Goal: Information Seeking & Learning: Learn about a topic

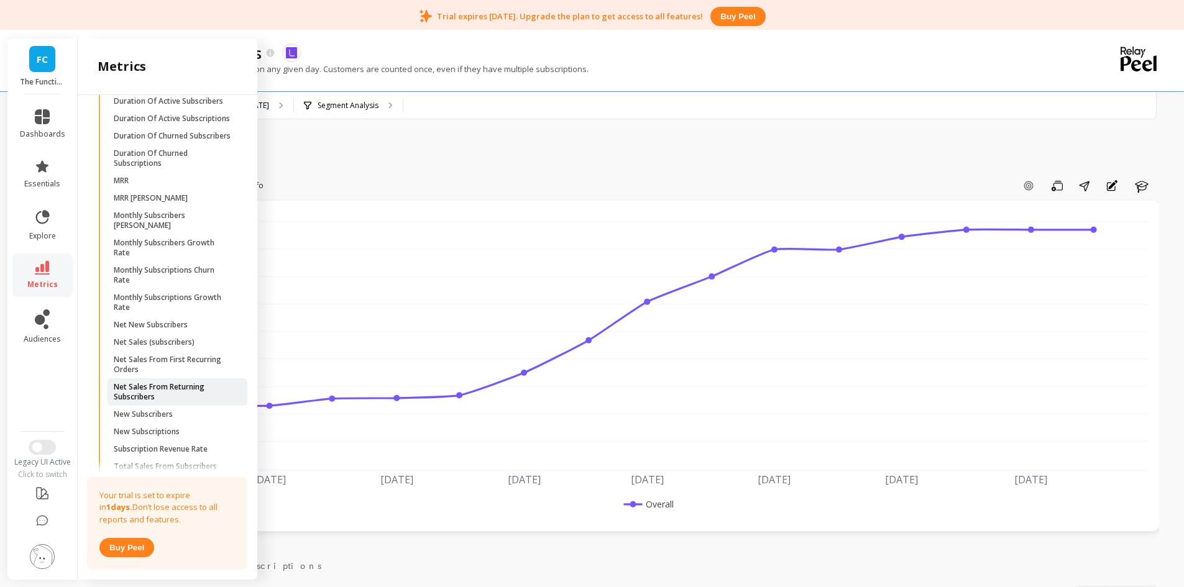
scroll to position [657, 0]
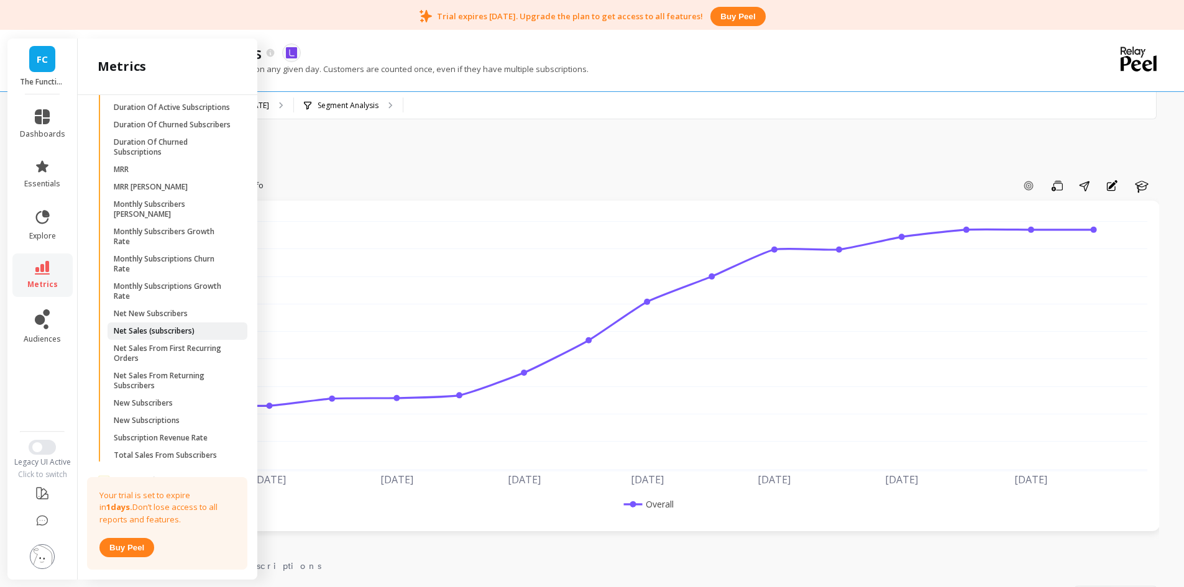
click at [183, 336] on p "Net Sales (subscribers)" at bounding box center [154, 331] width 81 height 10
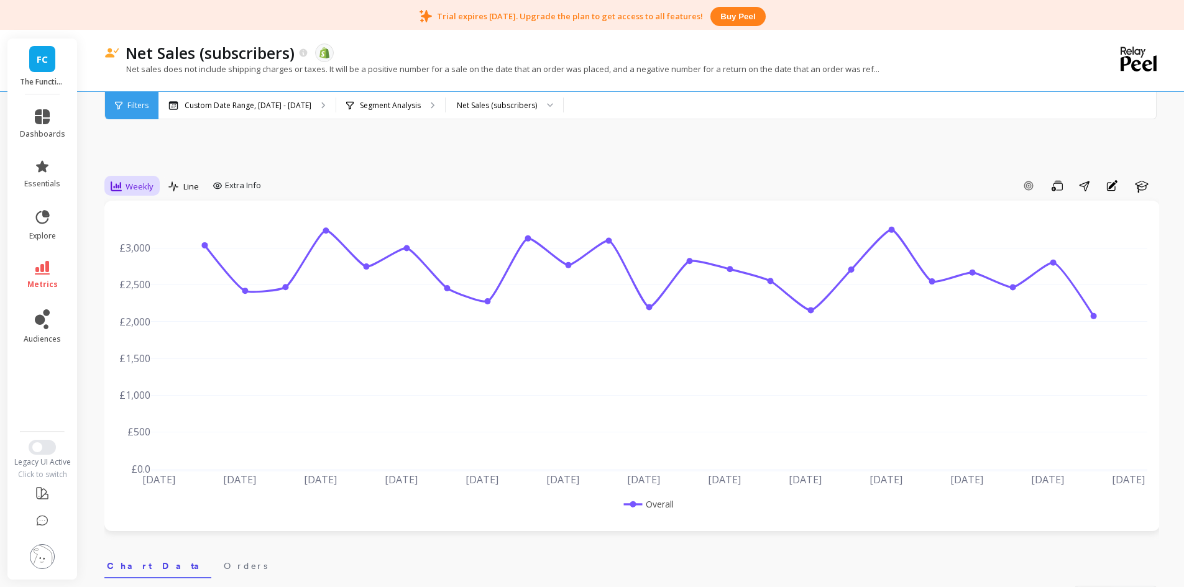
click at [130, 194] on div "Weekly" at bounding box center [132, 186] width 50 height 21
click at [147, 278] on div "Monthly" at bounding box center [150, 286] width 86 height 22
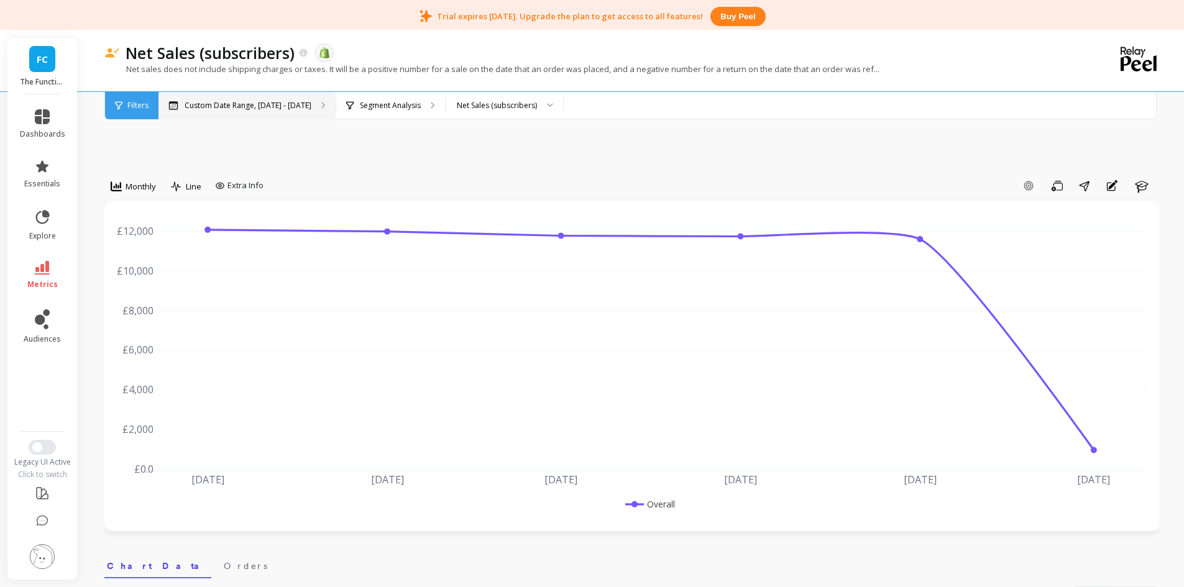
click at [242, 107] on p "Custom Date Range, May 1 - Oct 2" at bounding box center [248, 106] width 127 height 10
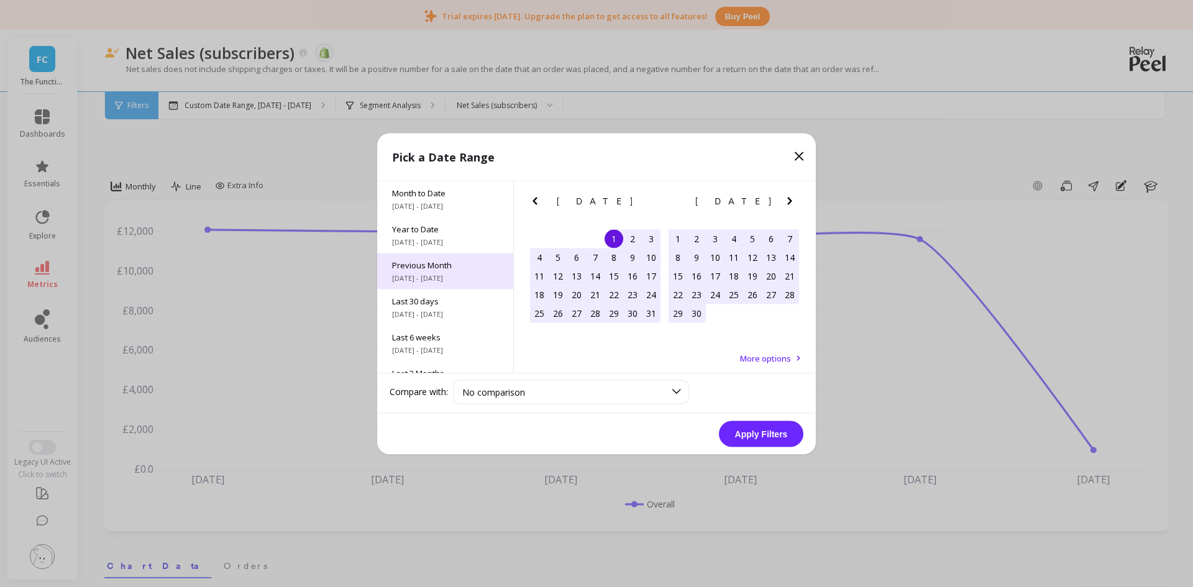
scroll to position [168, 0]
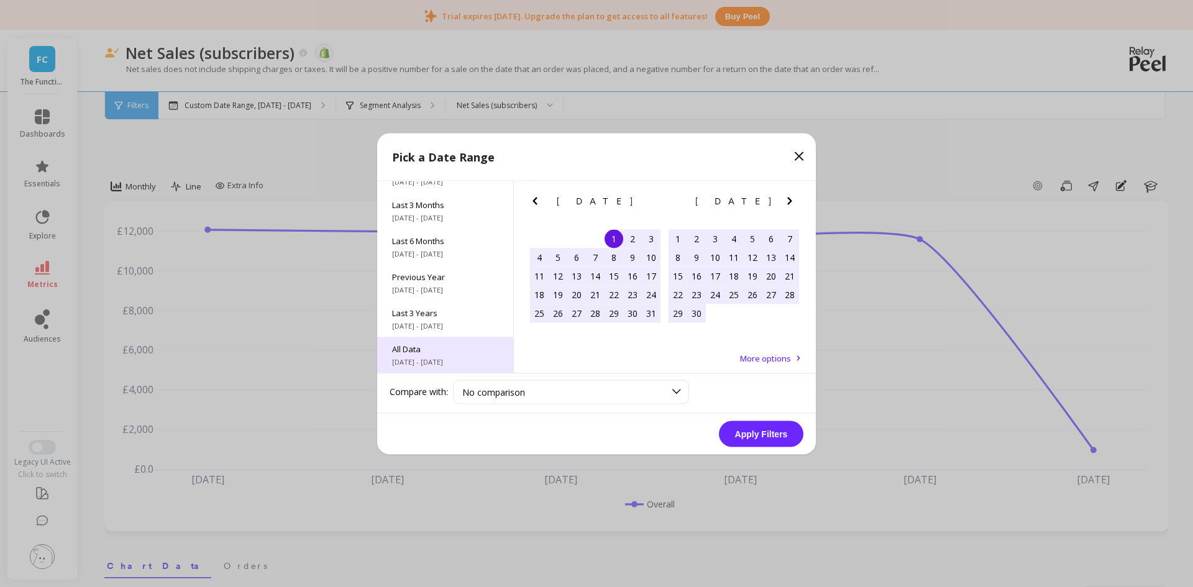
click at [420, 362] on span "7/1/2017 - 10/31/2025" at bounding box center [445, 362] width 106 height 10
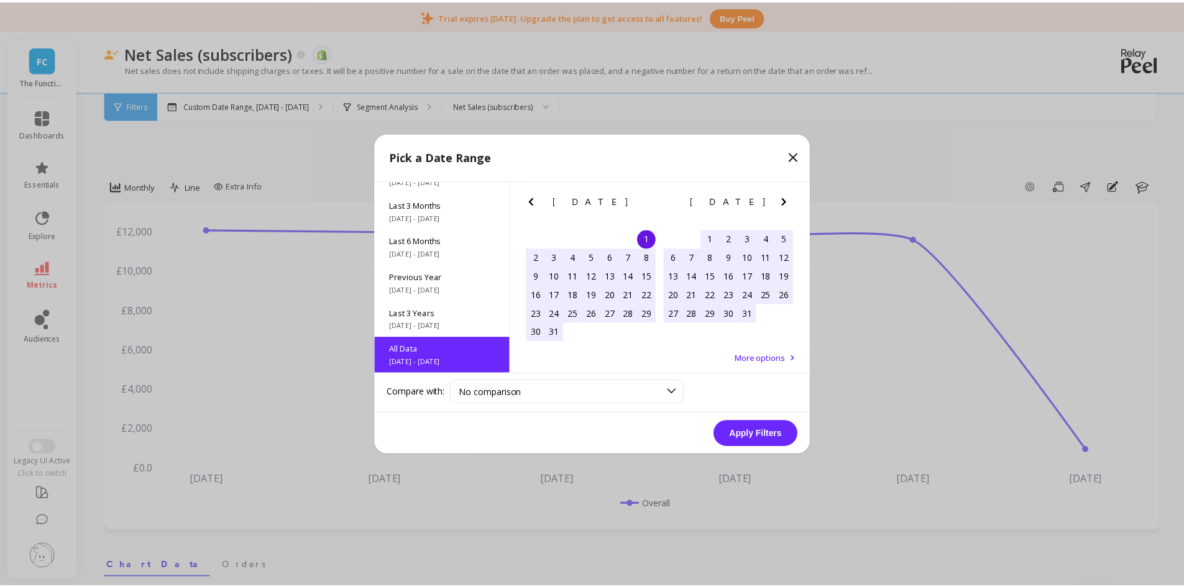
scroll to position [1, 0]
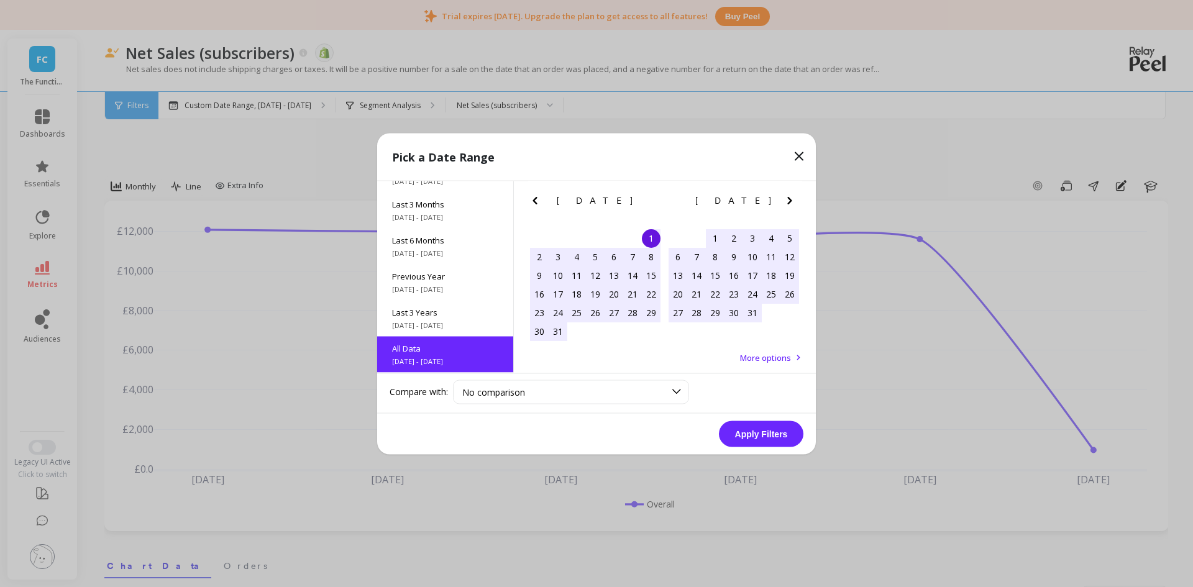
click at [741, 431] on button "Apply Filters" at bounding box center [761, 434] width 85 height 26
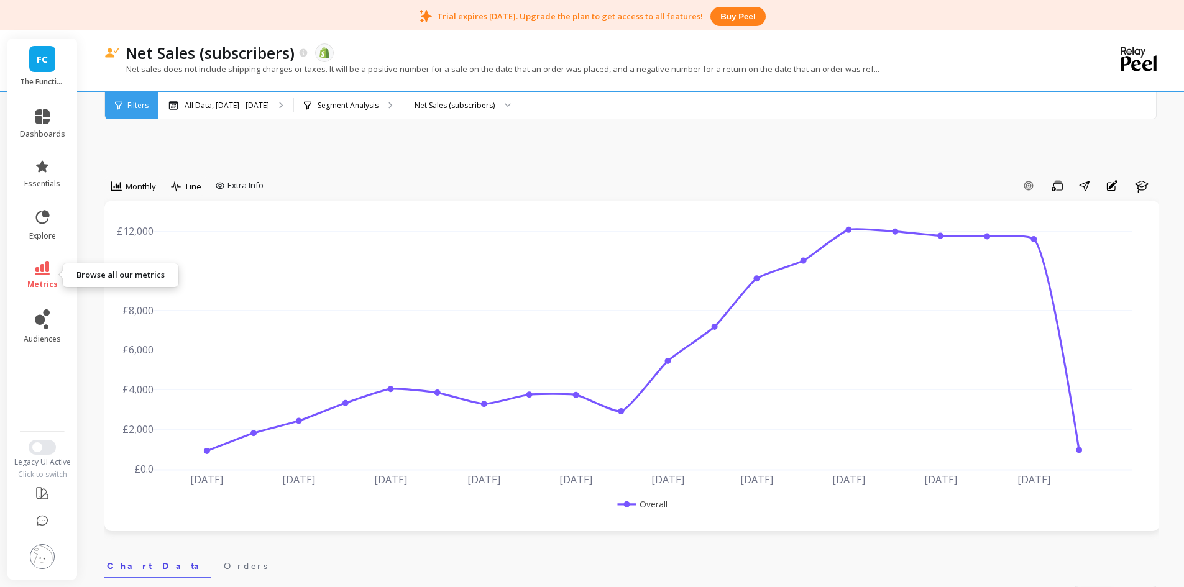
click at [43, 267] on icon at bounding box center [42, 268] width 15 height 14
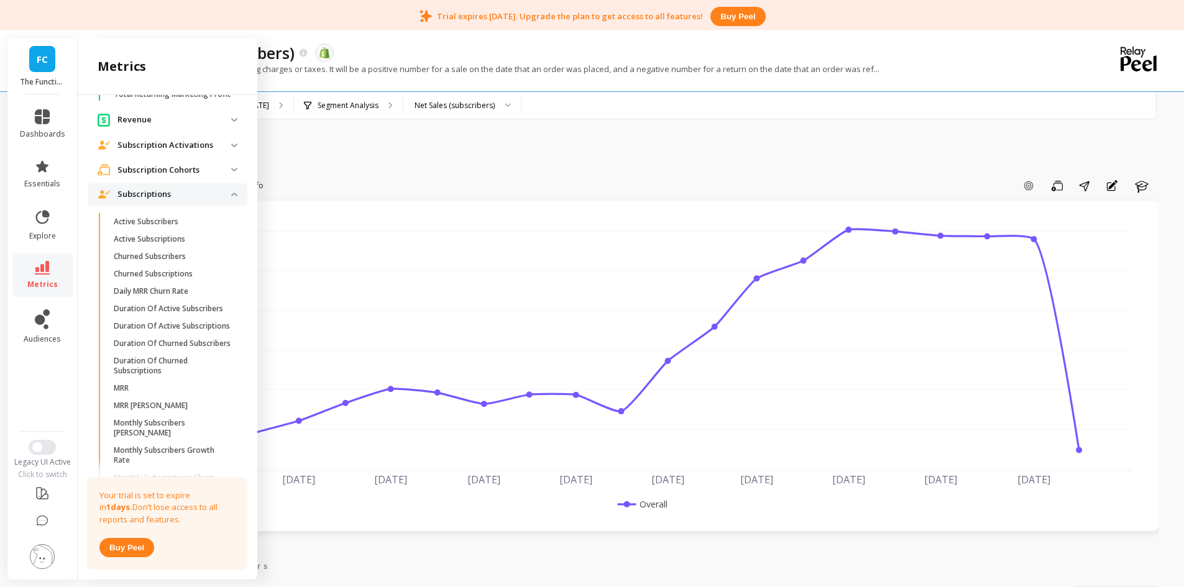
scroll to position [409, 0]
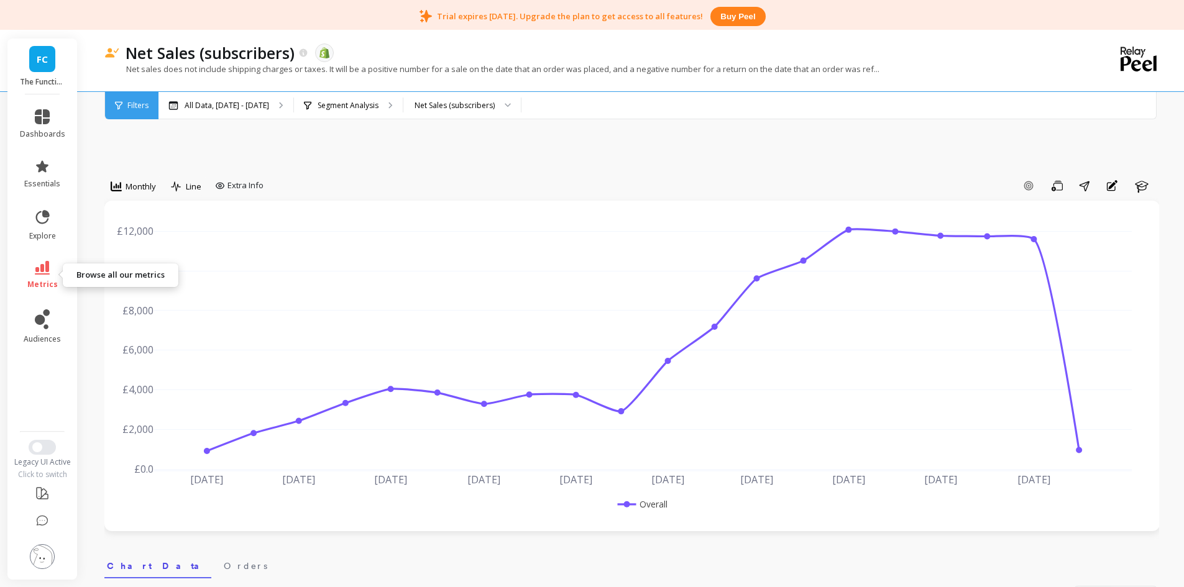
click at [42, 274] on icon at bounding box center [42, 268] width 15 height 14
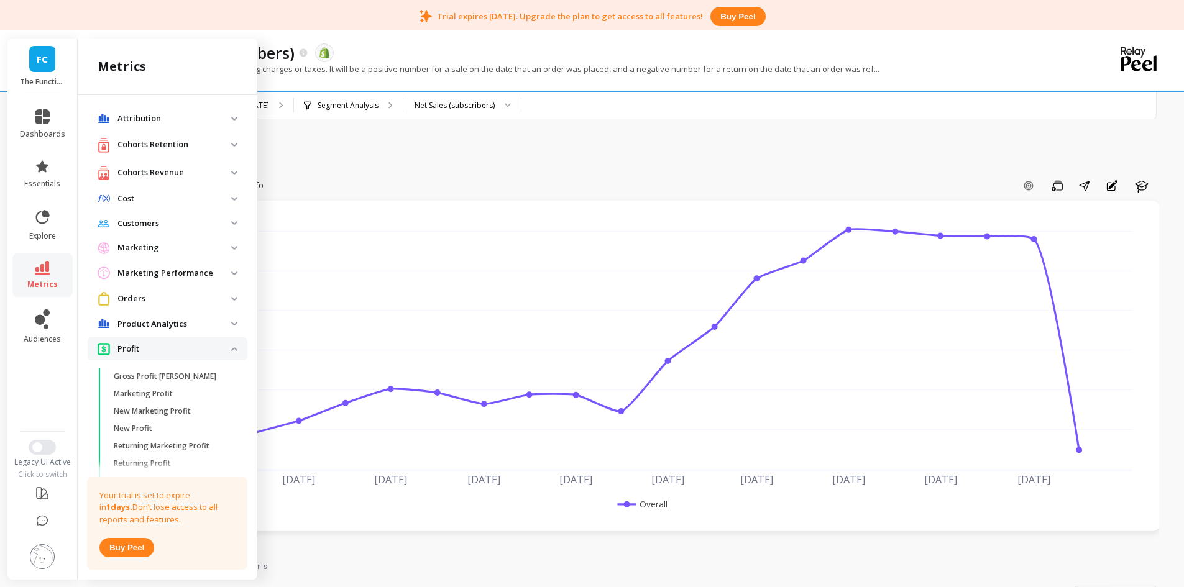
scroll to position [409, 0]
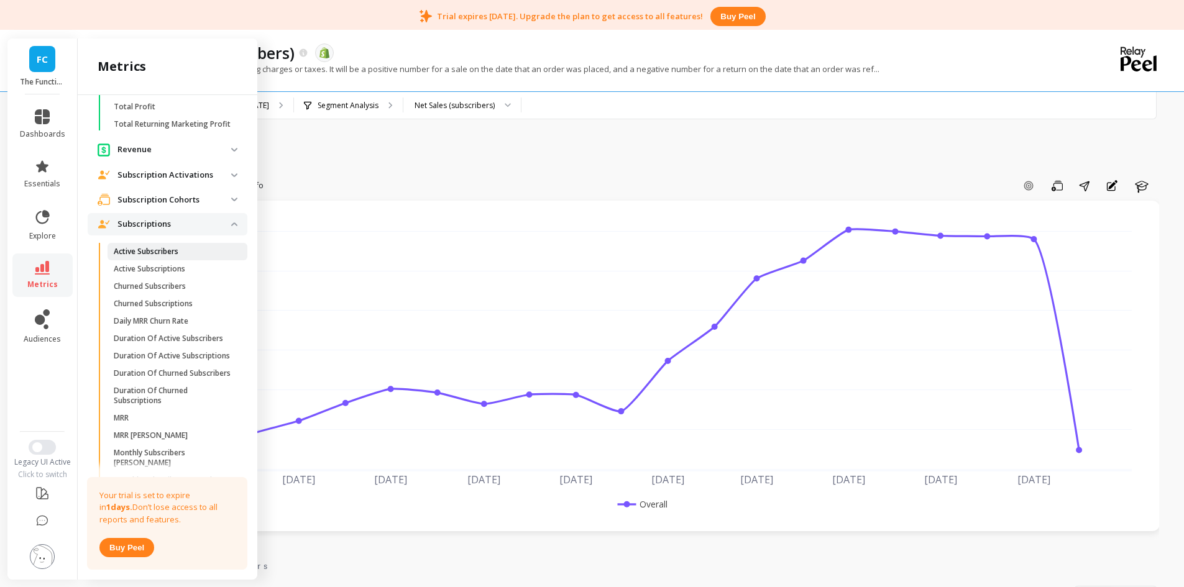
click at [182, 257] on span "Active Subscribers" at bounding box center [173, 252] width 119 height 10
